Goal: Transaction & Acquisition: Purchase product/service

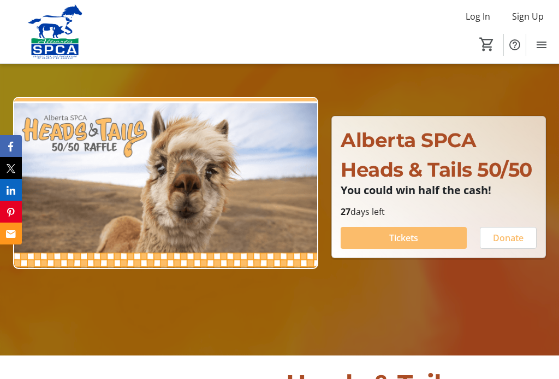
scroll to position [79, 0]
click at [406, 251] on span at bounding box center [404, 238] width 126 height 26
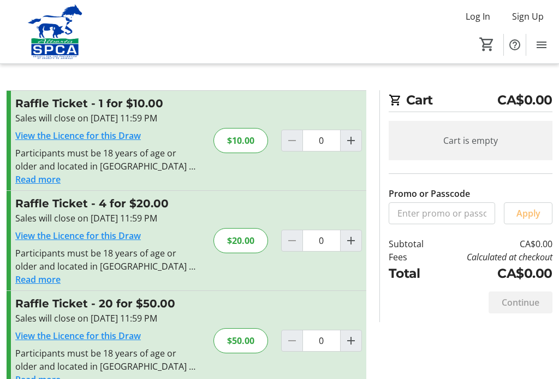
click at [355, 344] on mat-icon "Increment by one" at bounding box center [351, 340] width 13 height 13
type input "1"
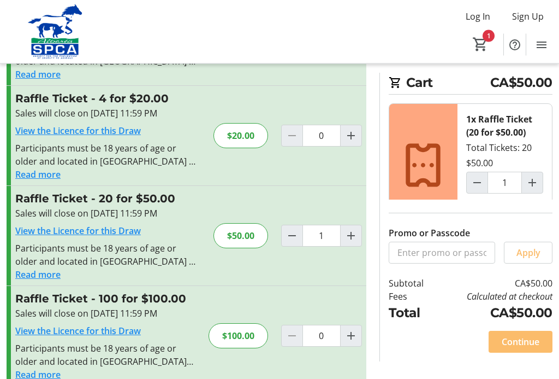
scroll to position [105, 0]
click at [524, 351] on span at bounding box center [521, 341] width 64 height 26
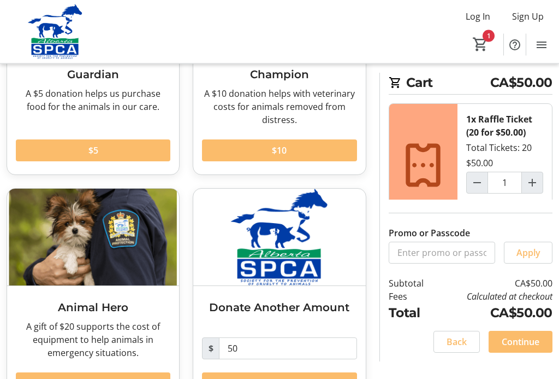
scroll to position [190, 0]
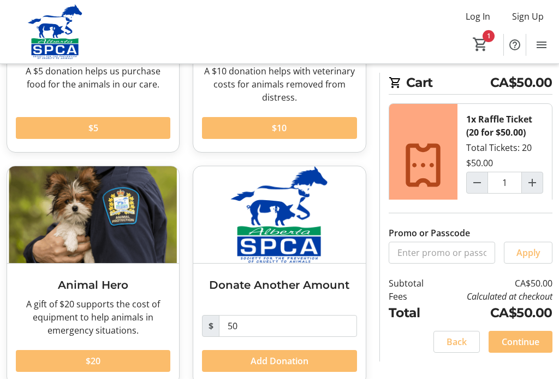
click at [527, 348] on span "Continue" at bounding box center [521, 341] width 38 height 13
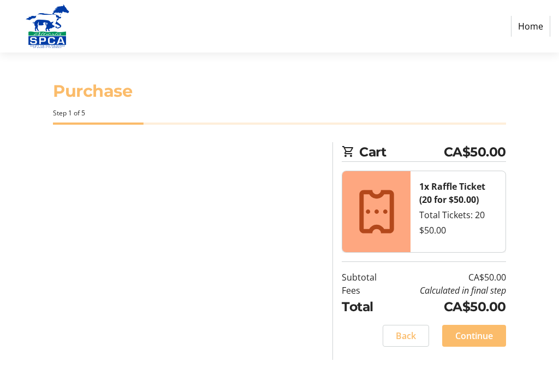
select select "CA"
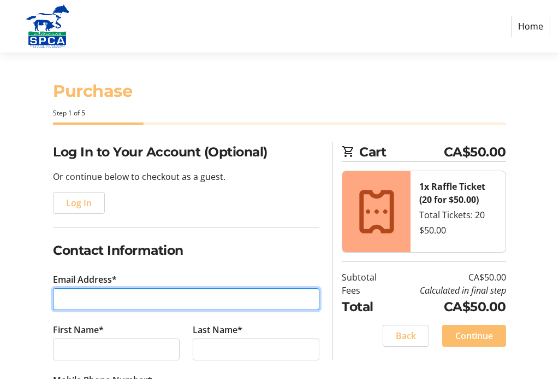
click at [120, 293] on input "Email Address*" at bounding box center [186, 299] width 267 height 22
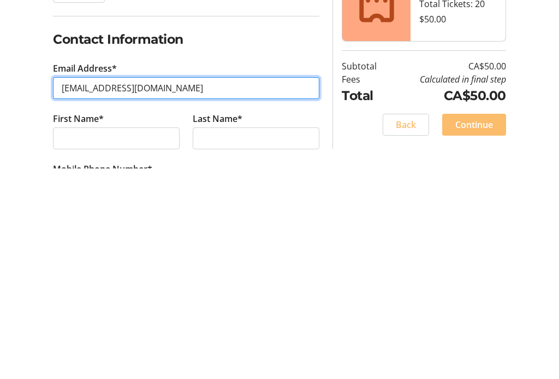
type input "[EMAIL_ADDRESS][DOMAIN_NAME]"
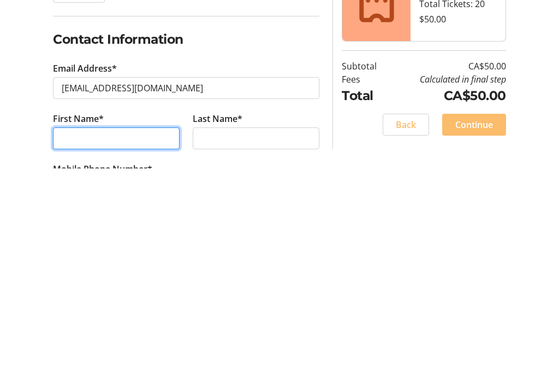
click at [116, 338] on input "First Name*" at bounding box center [116, 349] width 127 height 22
type input "[PERSON_NAME]"
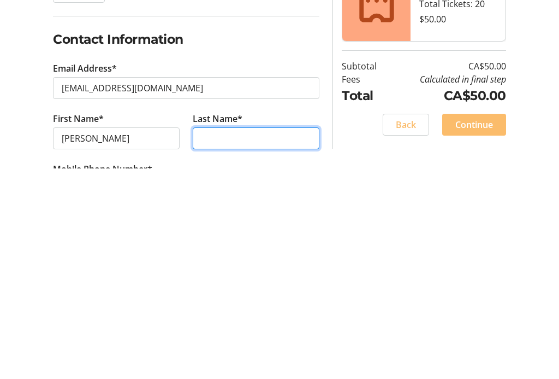
click at [262, 338] on input "Last Name*" at bounding box center [256, 349] width 127 height 22
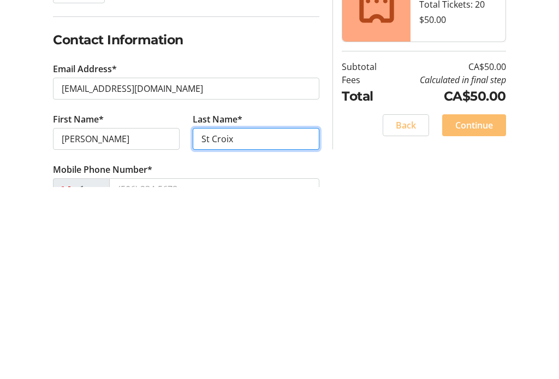
scroll to position [30, 0]
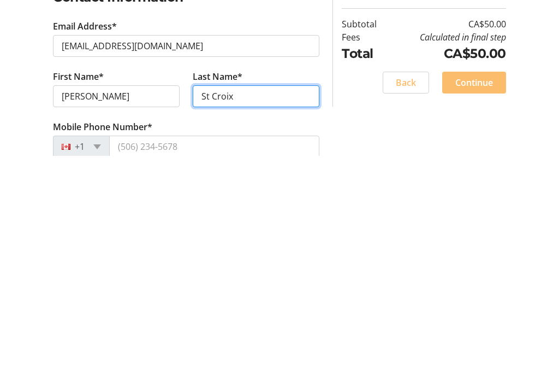
type input "St Croix"
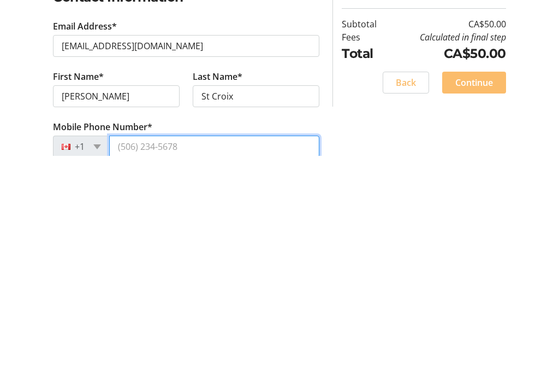
click at [218, 358] on input "Mobile Phone Number*" at bounding box center [214, 369] width 210 height 22
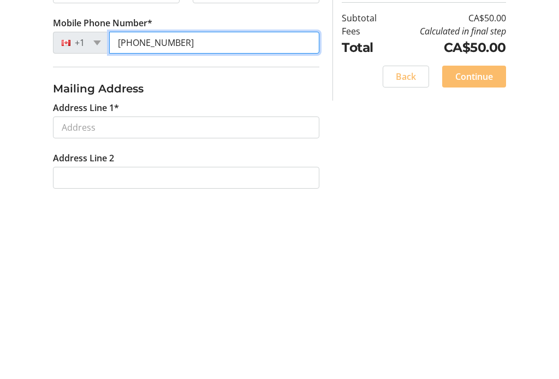
scroll to position [178, 0]
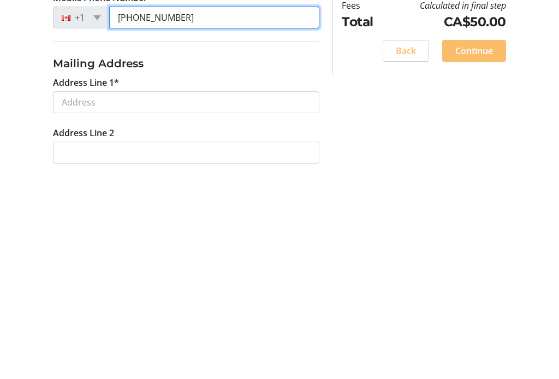
type input "[PHONE_NUMBER]"
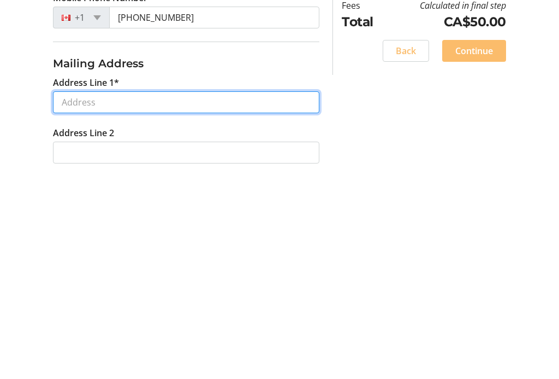
click at [239, 295] on input "Address Line 1*" at bounding box center [186, 306] width 267 height 22
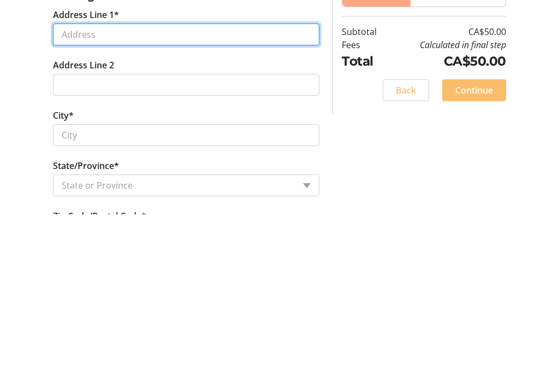
scroll to position [298, 0]
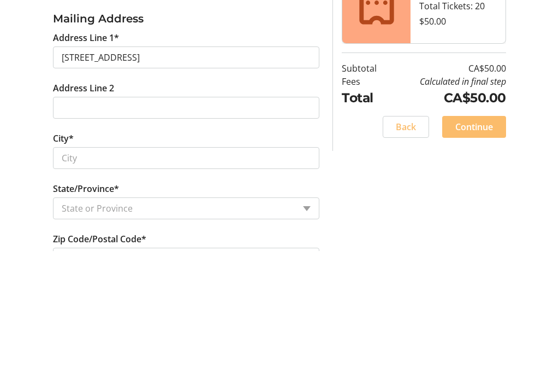
type input "[STREET_ADDRESS]"
type input "Seaford Rise"
select select
type input "5169"
select select "AU"
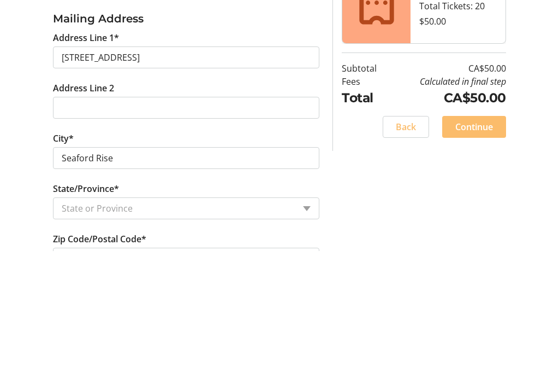
scroll to position [427, 0]
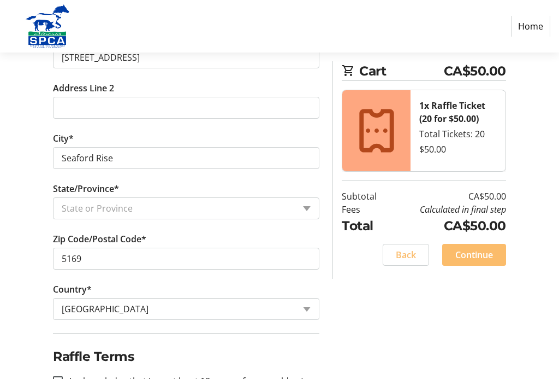
select select "SA"
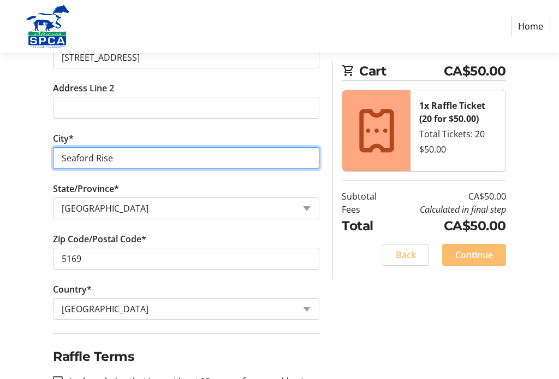
click at [160, 162] on input "Seaford Rise" at bounding box center [186, 158] width 267 height 22
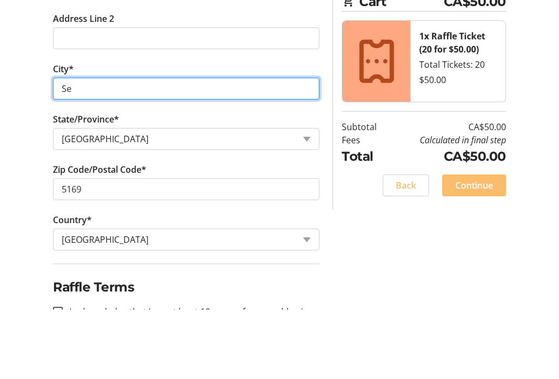
type input "S"
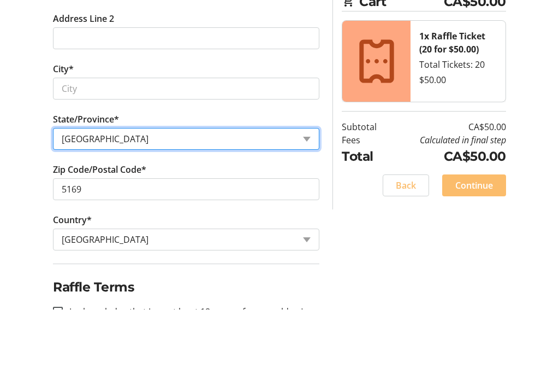
click at [139, 182] on tr-form-field "State/Province* State or Province State or Province [GEOGRAPHIC_DATA] [GEOGRAPH…" at bounding box center [186, 207] width 267 height 50
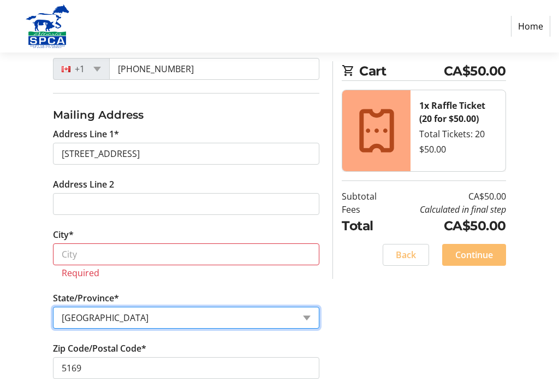
scroll to position [326, 0]
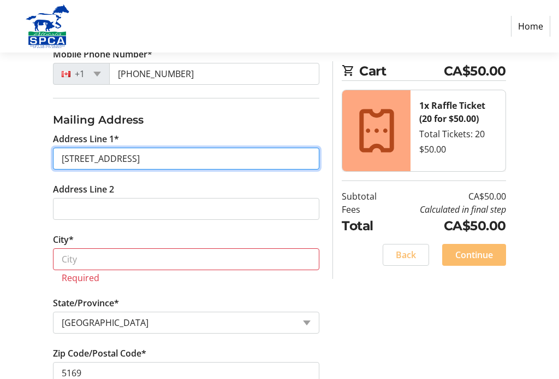
click at [68, 162] on input "[STREET_ADDRESS]" at bounding box center [186, 159] width 267 height 22
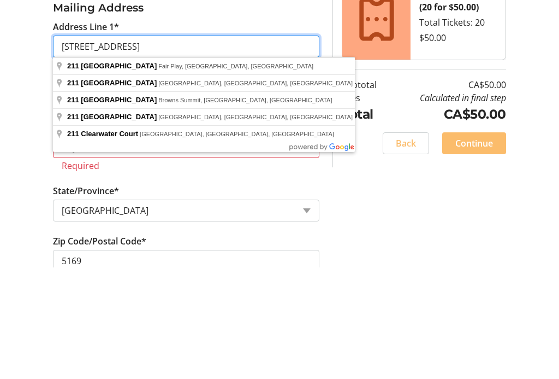
type input "[STREET_ADDRESS]"
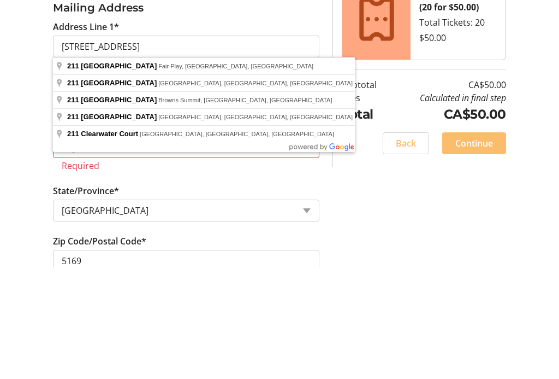
click at [342, 244] on div "Back Continue" at bounding box center [424, 255] width 164 height 22
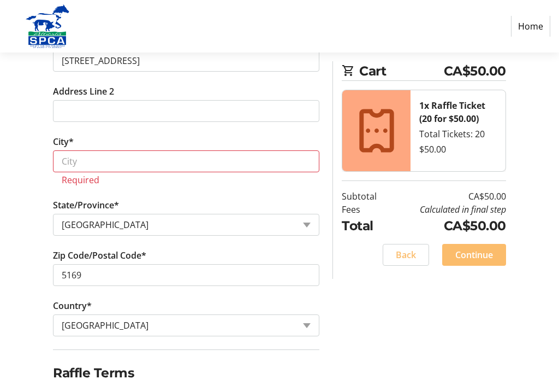
scroll to position [423, 0]
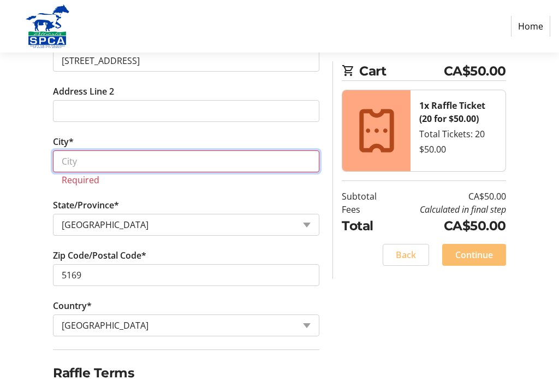
click at [170, 160] on input "City*" at bounding box center [186, 161] width 267 height 22
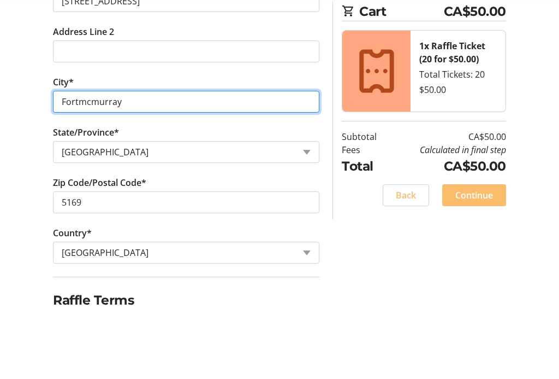
type input "Fortmcmurray"
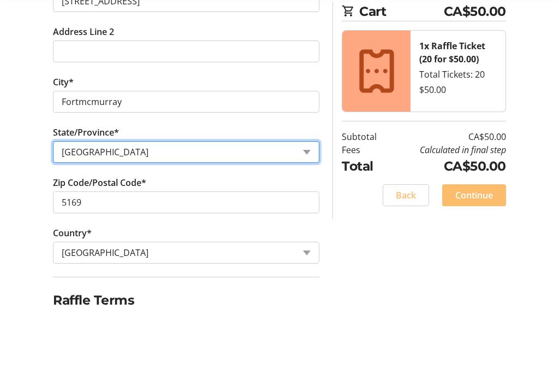
click at [180, 201] on select "State or Province State or Province [GEOGRAPHIC_DATA] [GEOGRAPHIC_DATA] [GEOGRA…" at bounding box center [186, 212] width 267 height 22
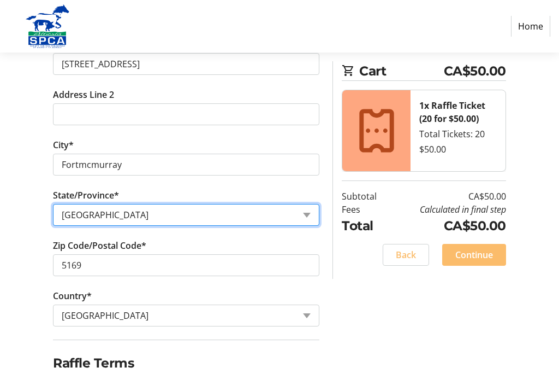
scroll to position [420, 0]
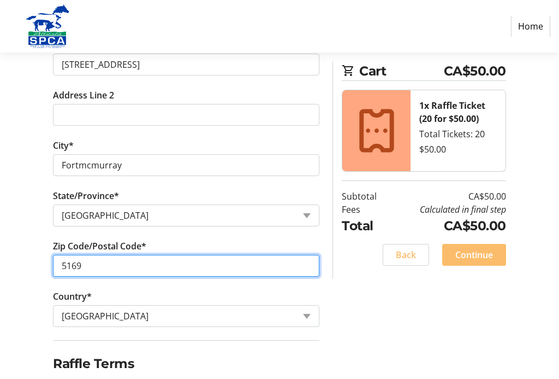
click at [109, 261] on input "5169" at bounding box center [186, 266] width 267 height 22
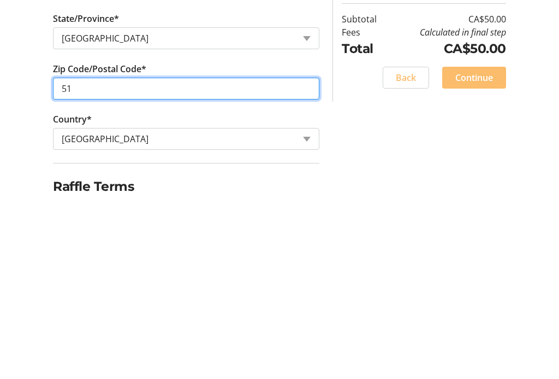
type input "5"
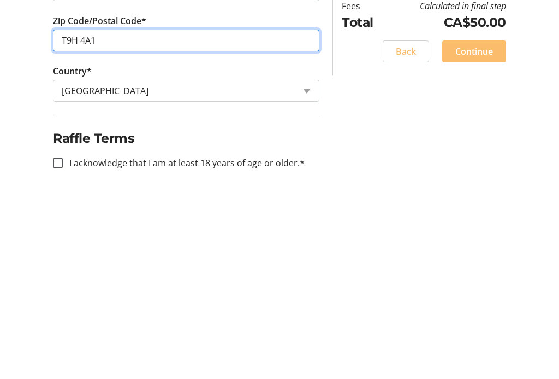
type input "T9H 4A1"
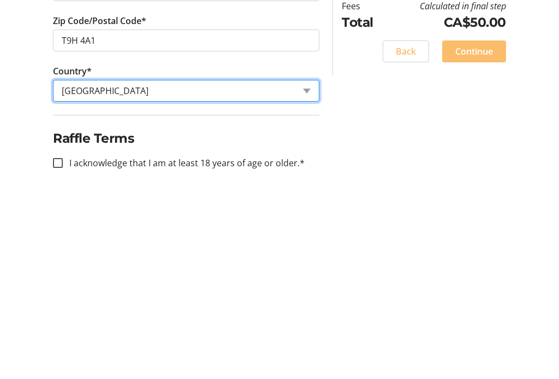
click at [310, 268] on tr-form-field "Country* Country Country [GEOGRAPHIC_DATA] [GEOGRAPHIC_DATA] [GEOGRAPHIC_DATA] …" at bounding box center [186, 293] width 267 height 50
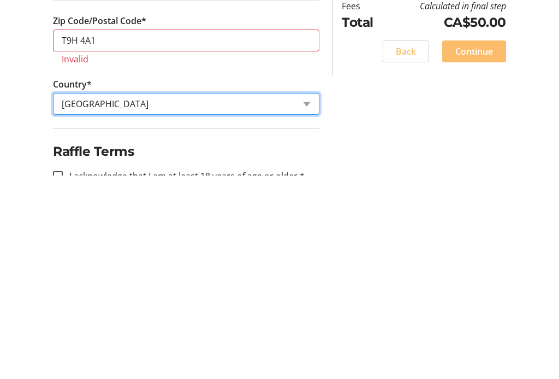
scroll to position [441, 0]
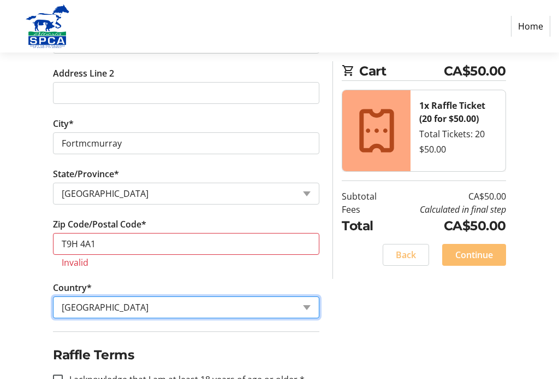
select select "CA"
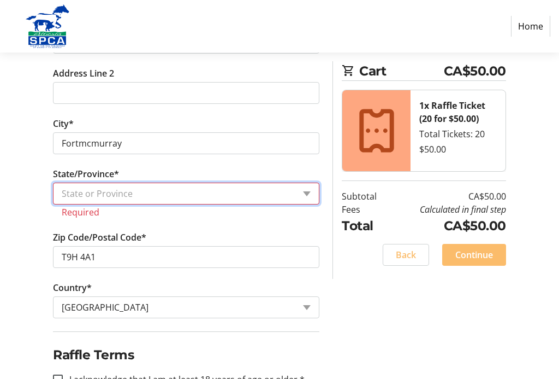
click at [320, 194] on select "State or Province State or Province [GEOGRAPHIC_DATA] [GEOGRAPHIC_DATA] [GEOGRA…" at bounding box center [186, 193] width 267 height 22
select select "AB"
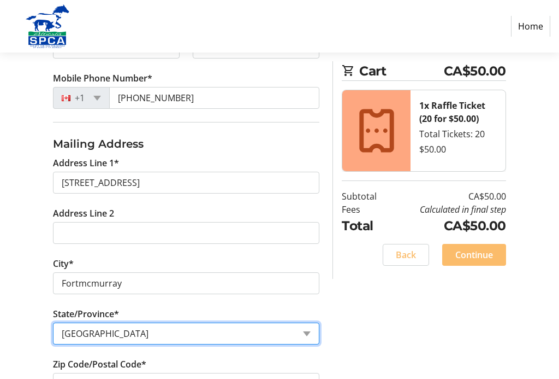
scroll to position [303, 0]
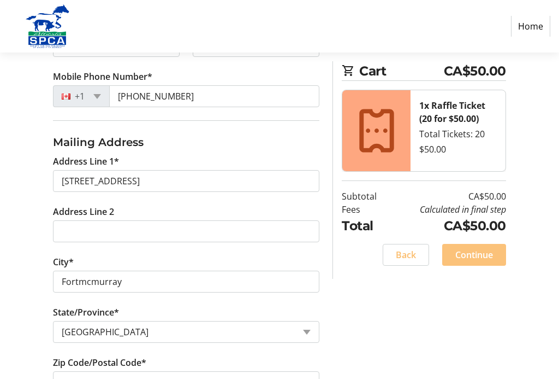
click at [478, 251] on span "Continue" at bounding box center [475, 254] width 38 height 13
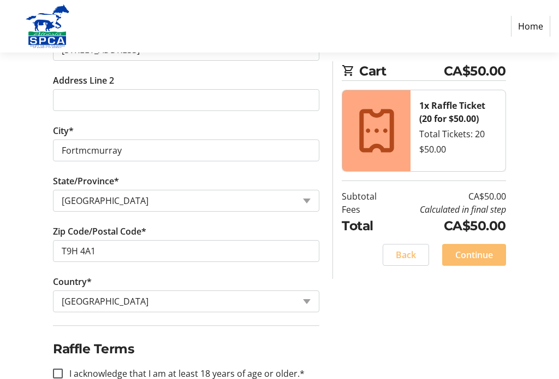
scroll to position [455, 0]
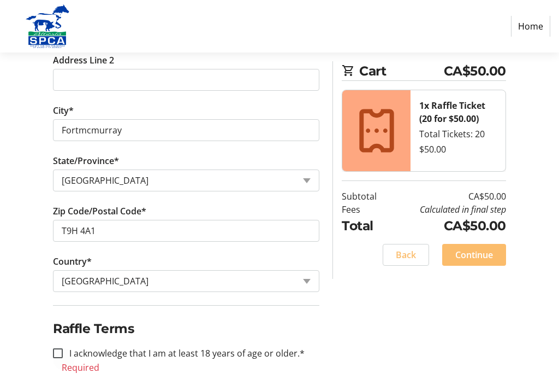
click at [68, 355] on div at bounding box center [58, 353] width 26 height 26
checkbox input "true"
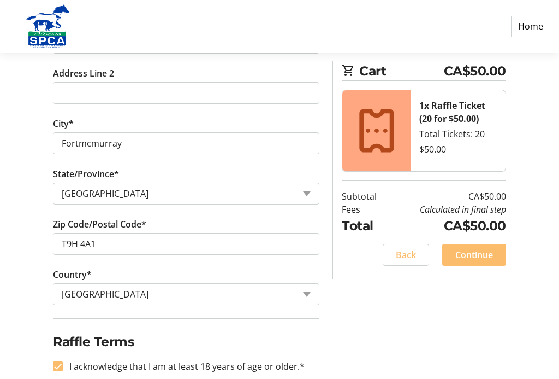
click at [479, 255] on span "Continue" at bounding box center [475, 254] width 38 height 13
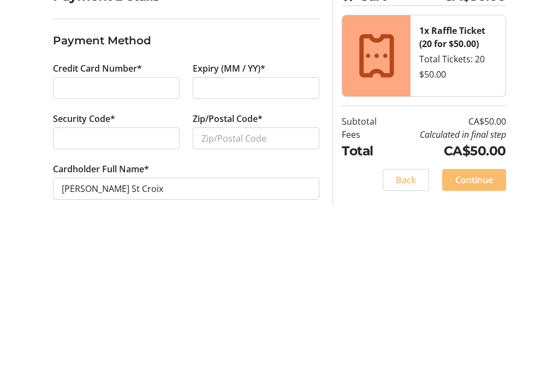
click at [257, 233] on div at bounding box center [256, 244] width 127 height 22
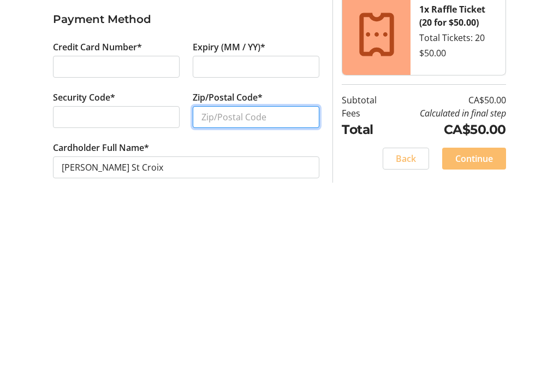
click at [255, 283] on input "Zip/Postal Code*" at bounding box center [256, 294] width 127 height 22
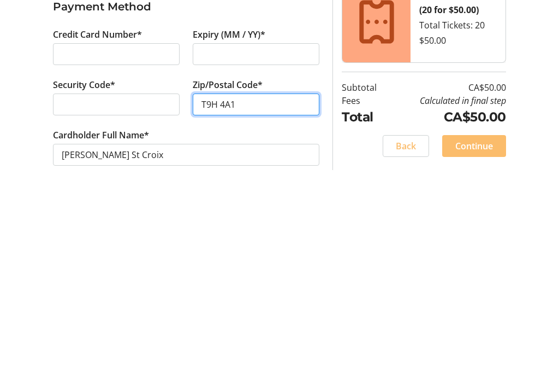
type input "T9H 4A1"
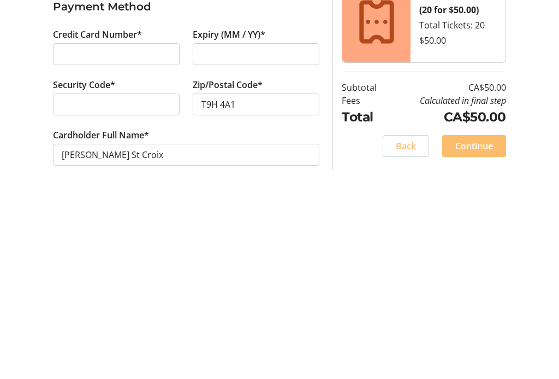
click at [482, 326] on span "Continue" at bounding box center [475, 332] width 38 height 13
